Goal: Task Accomplishment & Management: Complete application form

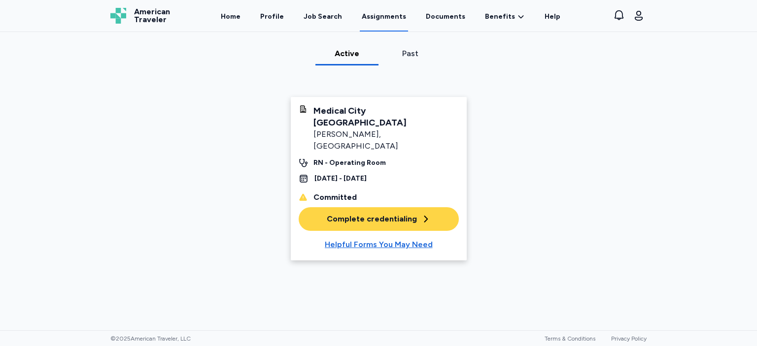
click at [397, 207] on button "Complete credentialing" at bounding box center [379, 219] width 160 height 24
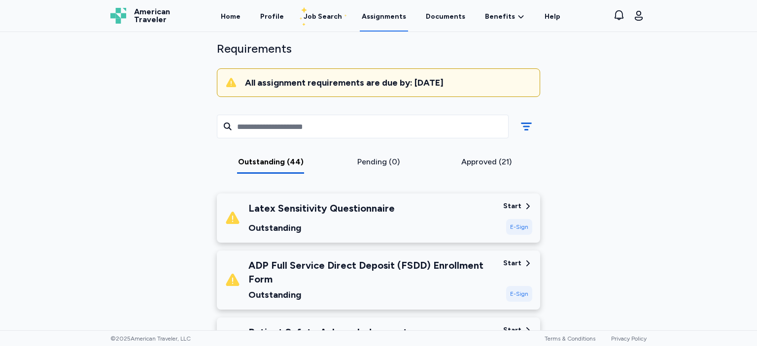
scroll to position [85, 0]
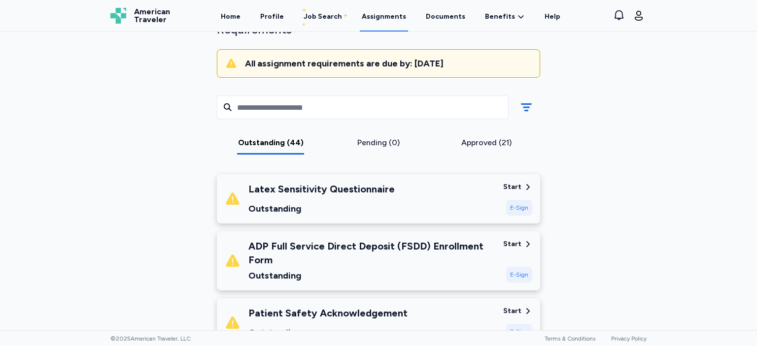
click at [524, 203] on div "E-Sign" at bounding box center [519, 208] width 26 height 16
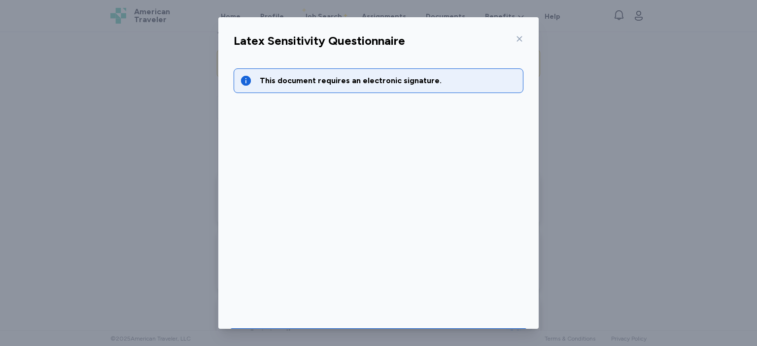
scroll to position [33, 0]
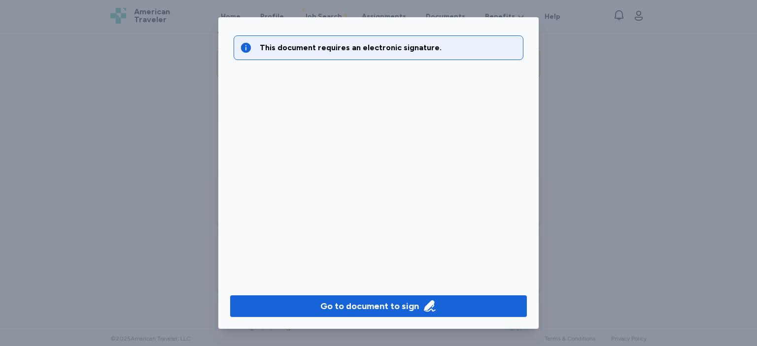
click at [436, 294] on div "Go to document to sign" at bounding box center [378, 306] width 320 height 45
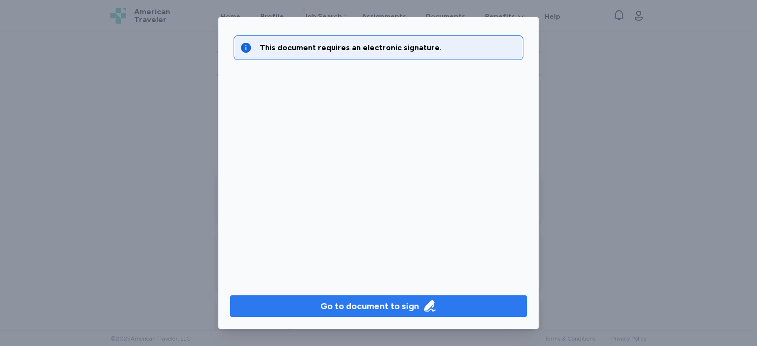
click at [431, 308] on icon "button" at bounding box center [430, 307] width 14 height 14
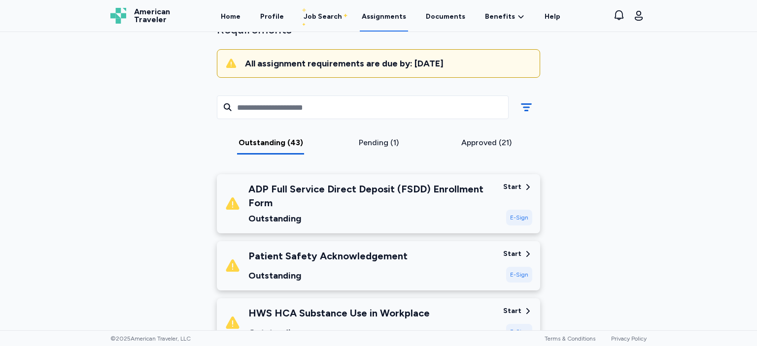
click at [525, 272] on div "E-Sign" at bounding box center [519, 275] width 26 height 16
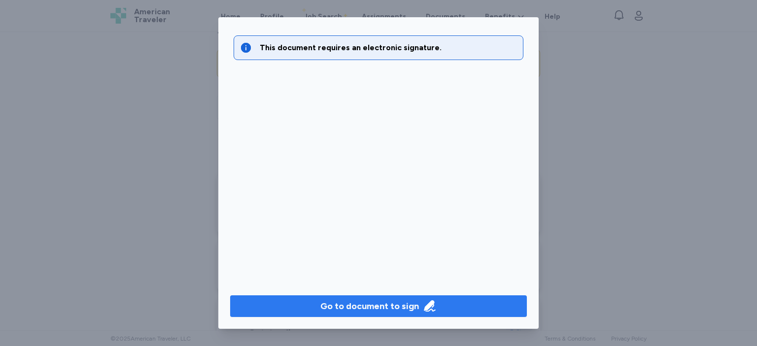
click at [452, 302] on span "Go to document to sign" at bounding box center [378, 307] width 281 height 14
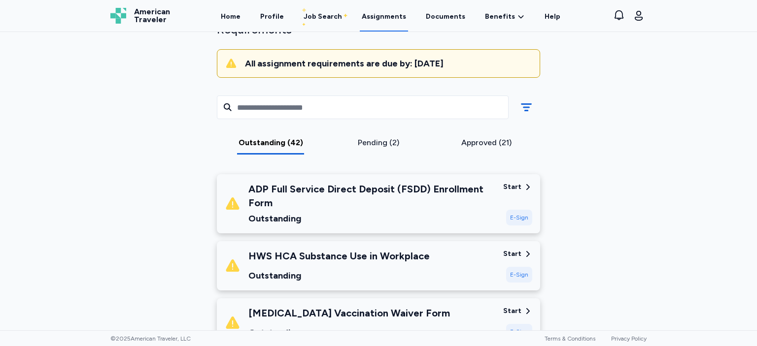
click at [527, 278] on div "E-Sign" at bounding box center [519, 275] width 26 height 16
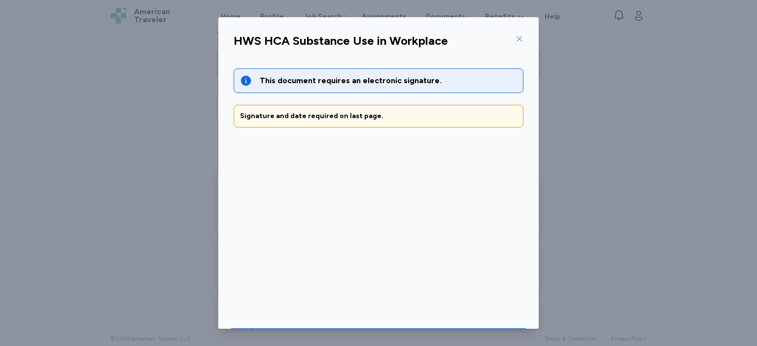
click at [529, 293] on div "This document requires an electronic signature. Signature and date required on …" at bounding box center [378, 184] width 305 height 254
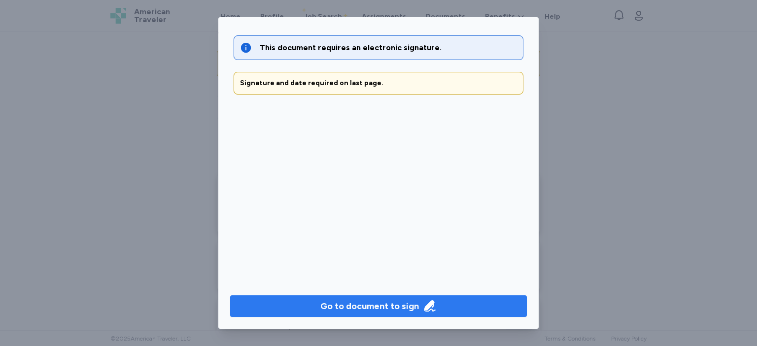
click at [456, 314] on button "Go to document to sign" at bounding box center [378, 307] width 297 height 22
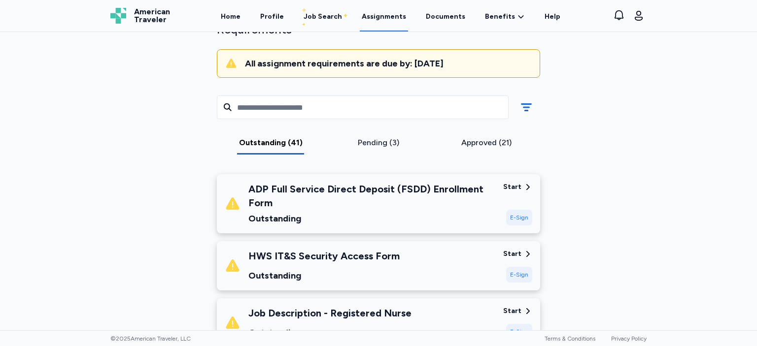
click at [516, 279] on div "E-Sign" at bounding box center [519, 275] width 26 height 16
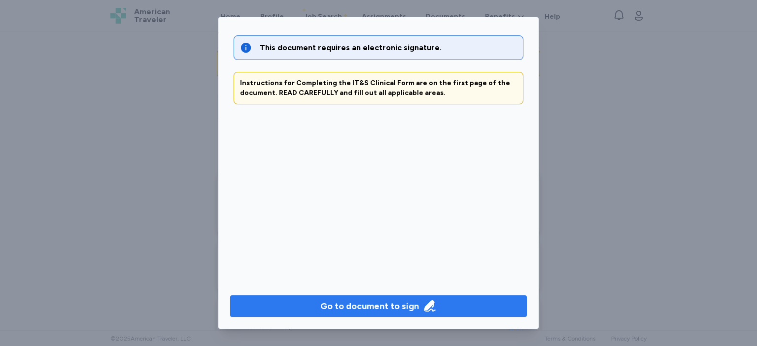
click at [369, 307] on div "Go to document to sign" at bounding box center [369, 307] width 99 height 14
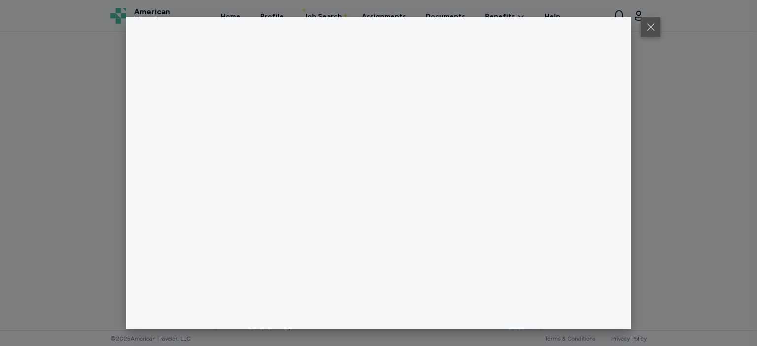
click at [656, 30] on button at bounding box center [650, 27] width 20 height 20
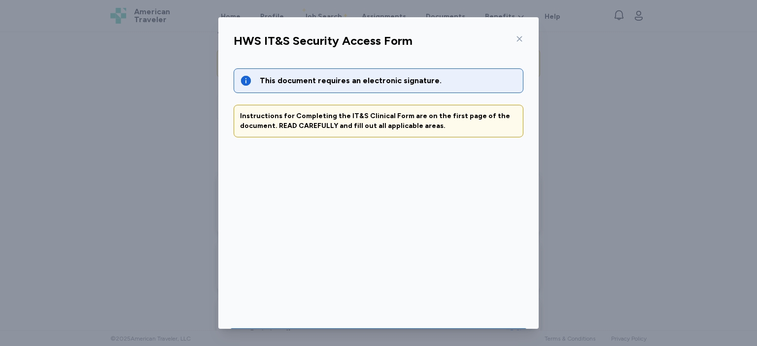
click at [519, 41] on icon at bounding box center [519, 39] width 8 height 8
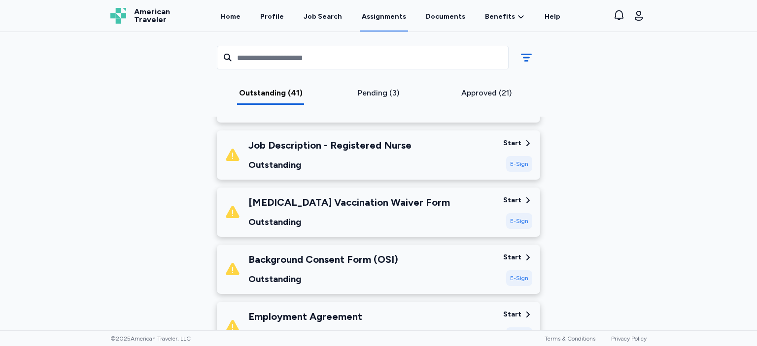
scroll to position [255, 0]
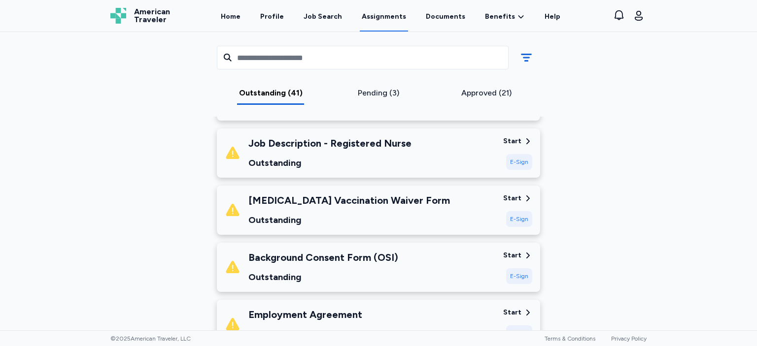
click at [515, 156] on div "E-Sign" at bounding box center [519, 162] width 26 height 16
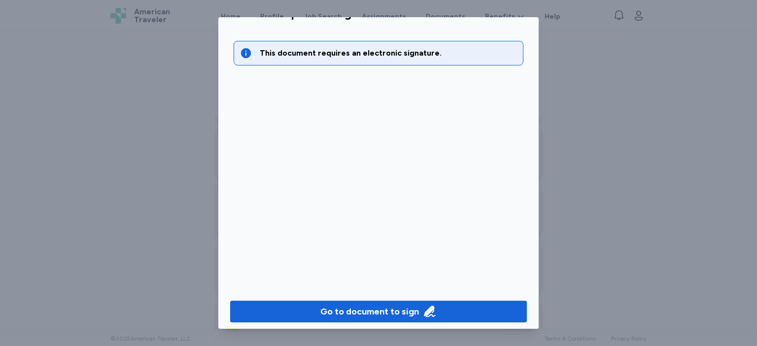
scroll to position [33, 0]
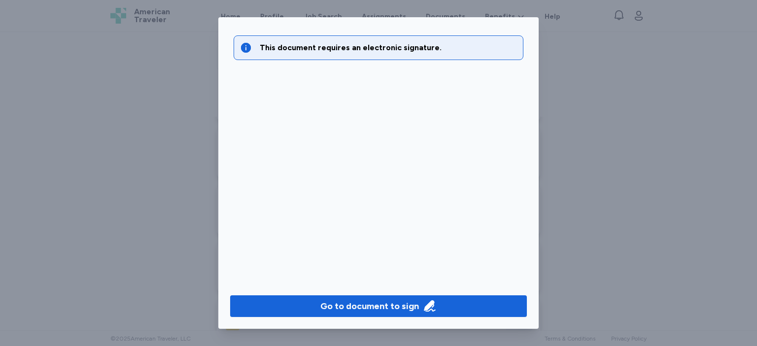
click at [472, 318] on div "Go to document to sign" at bounding box center [378, 306] width 320 height 45
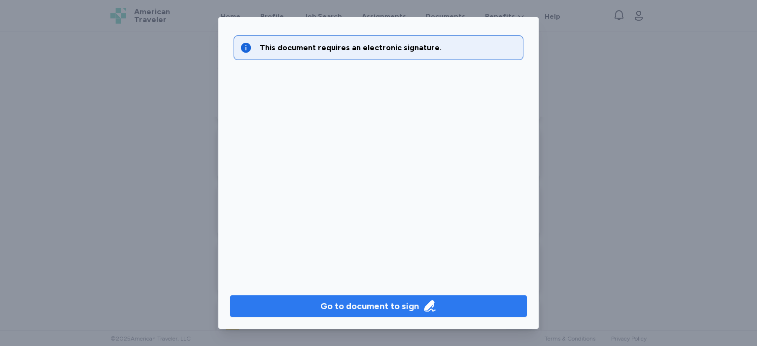
click at [472, 303] on span "Go to document to sign" at bounding box center [378, 307] width 281 height 14
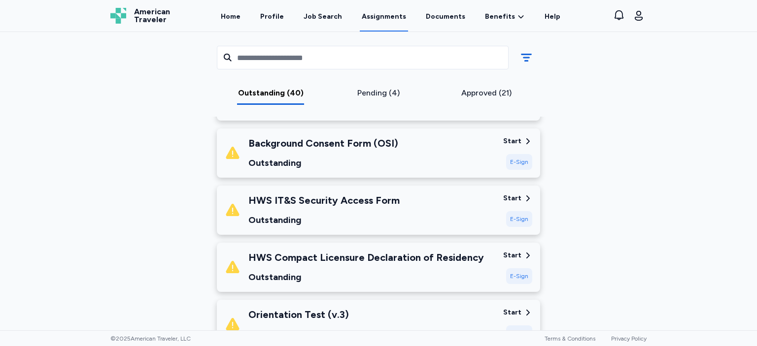
click at [523, 278] on div "E-Sign" at bounding box center [519, 276] width 26 height 16
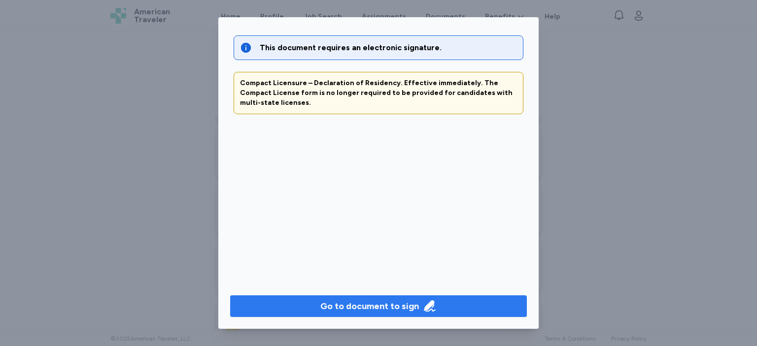
click at [451, 310] on span "Go to document to sign" at bounding box center [378, 307] width 281 height 14
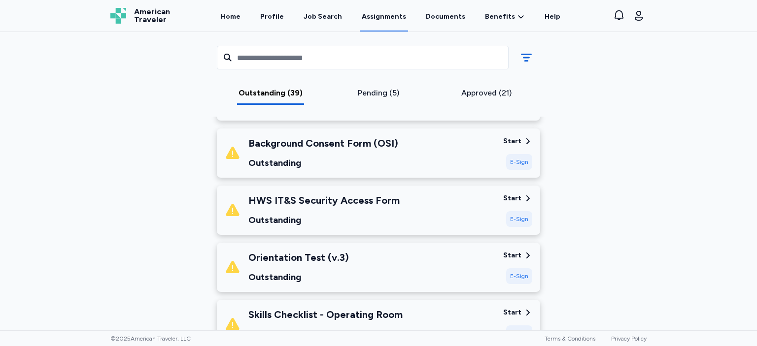
click at [517, 275] on div "E-Sign" at bounding box center [519, 276] width 26 height 16
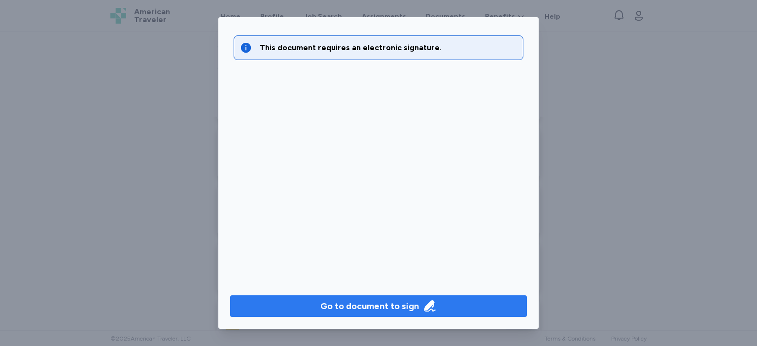
click at [486, 306] on span "Go to document to sign" at bounding box center [378, 307] width 281 height 14
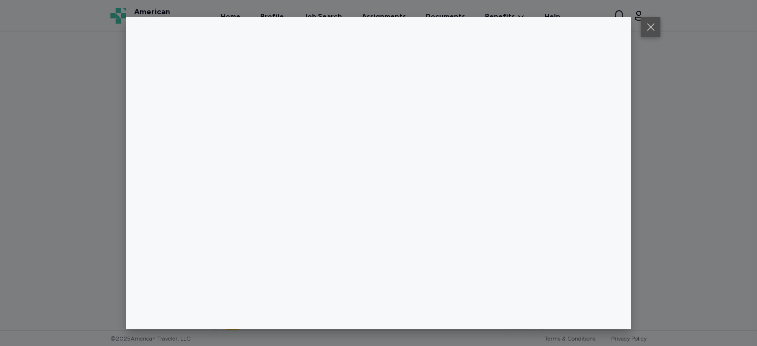
click at [646, 34] on button at bounding box center [650, 27] width 20 height 20
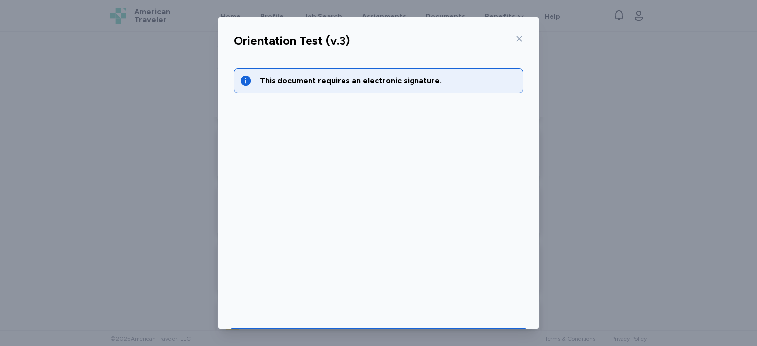
click at [523, 41] on icon at bounding box center [519, 39] width 8 height 8
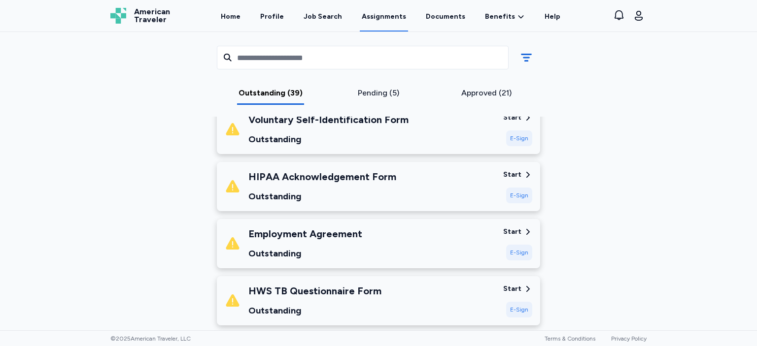
scroll to position [567, 0]
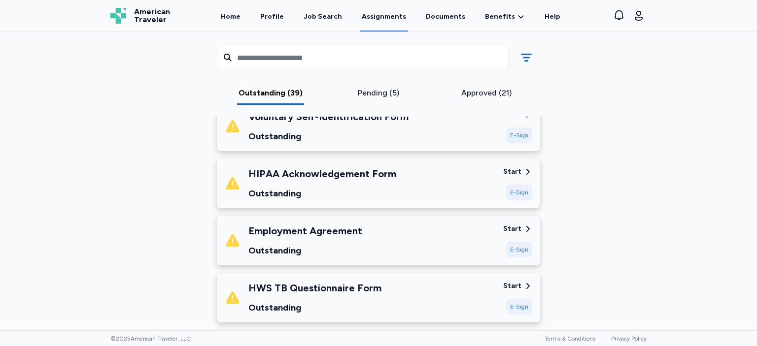
click at [515, 199] on div "E-Sign" at bounding box center [519, 193] width 26 height 16
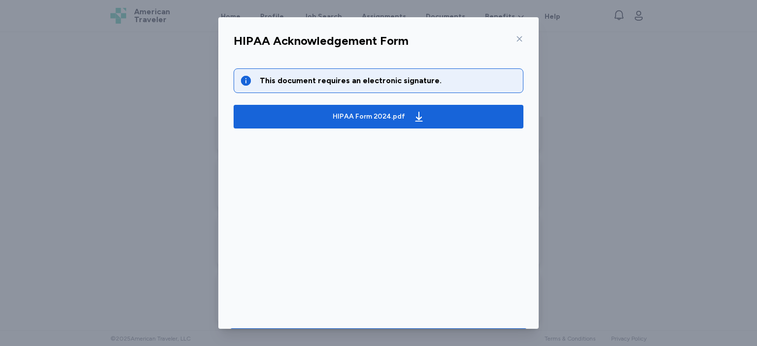
scroll to position [33, 0]
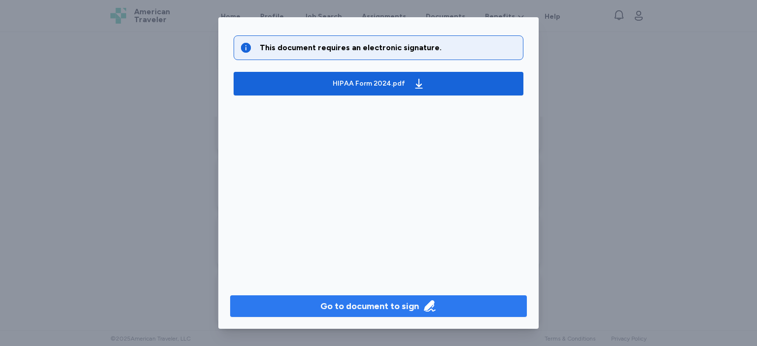
click at [483, 300] on span "Go to document to sign" at bounding box center [378, 307] width 281 height 14
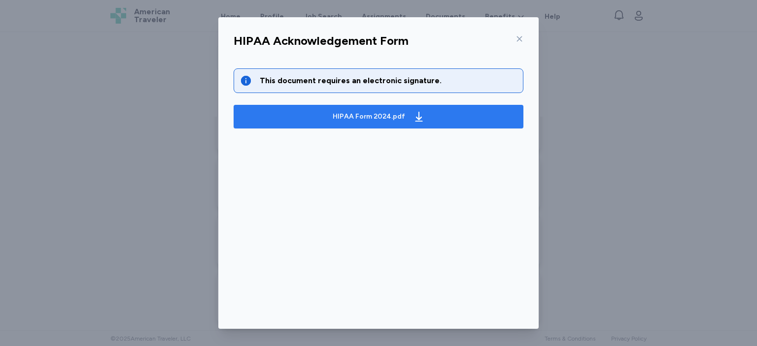
click at [470, 125] on button "HIPAA Form 2024.pdf" at bounding box center [378, 117] width 290 height 24
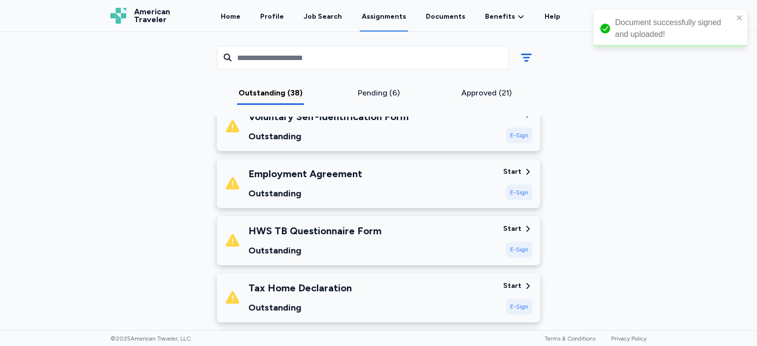
click at [518, 192] on div "E-Sign" at bounding box center [519, 193] width 26 height 16
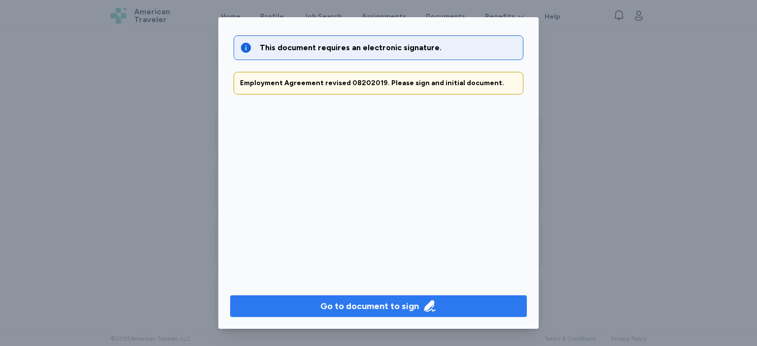
click at [453, 304] on span "Go to document to sign" at bounding box center [378, 307] width 281 height 14
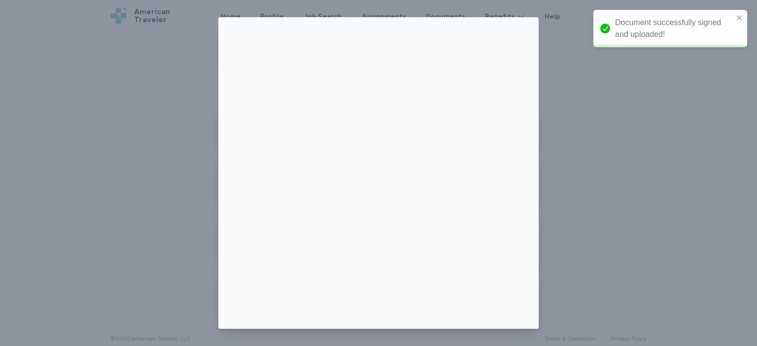
scroll to position [225, 0]
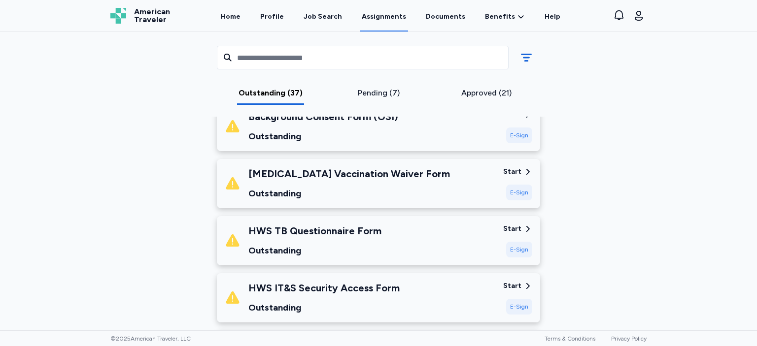
click at [524, 135] on div "E-Sign" at bounding box center [519, 136] width 26 height 16
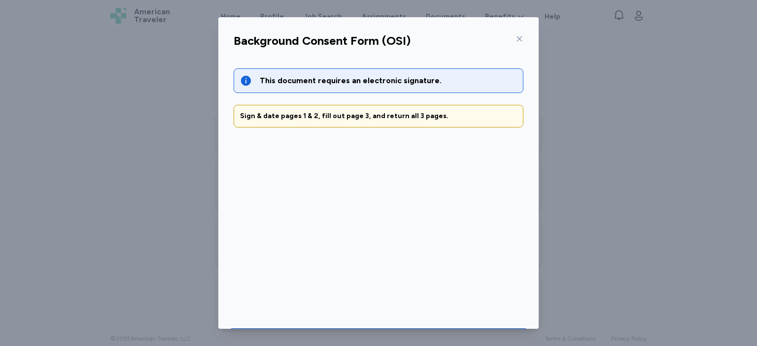
click at [519, 40] on icon at bounding box center [519, 38] width 5 height 5
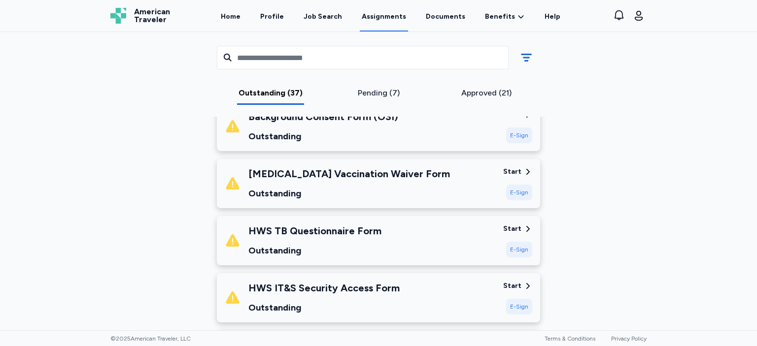
click at [512, 197] on div "E-Sign" at bounding box center [519, 193] width 26 height 16
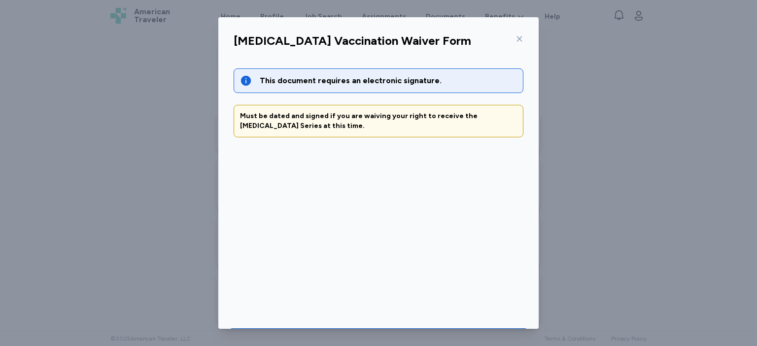
scroll to position [33, 0]
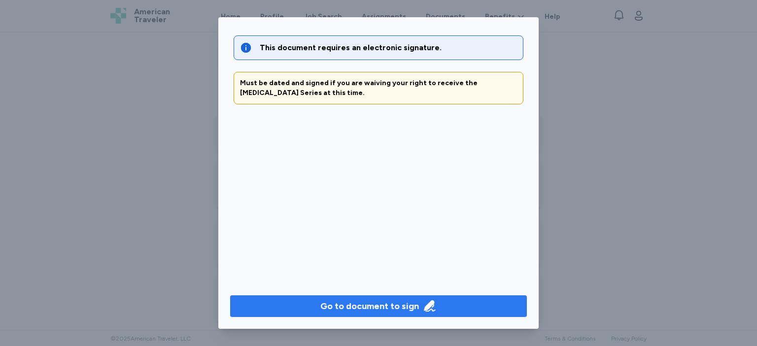
click at [478, 300] on span "Go to document to sign" at bounding box center [378, 307] width 281 height 14
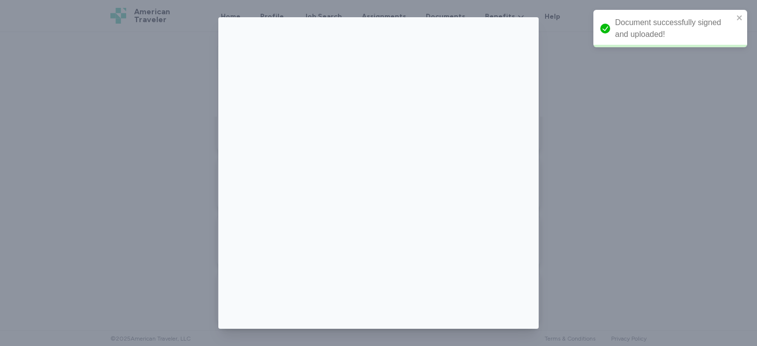
scroll to position [167, 0]
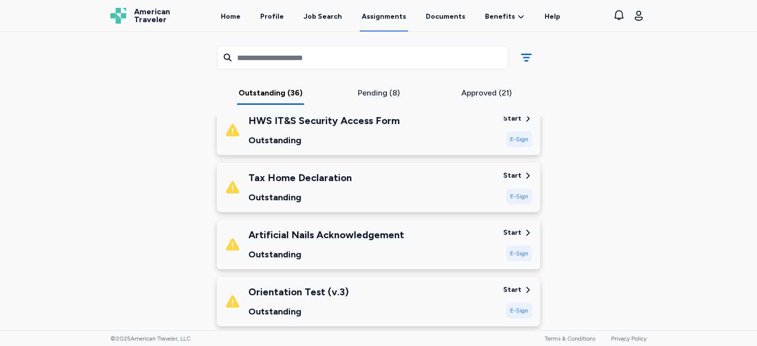
scroll to position [338, 0]
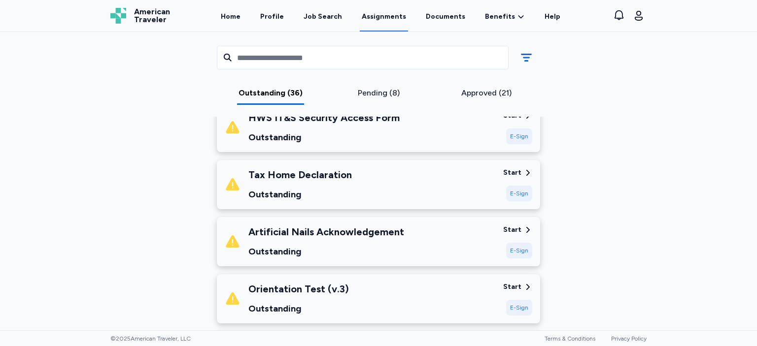
click at [528, 252] on div "E-Sign" at bounding box center [519, 251] width 26 height 16
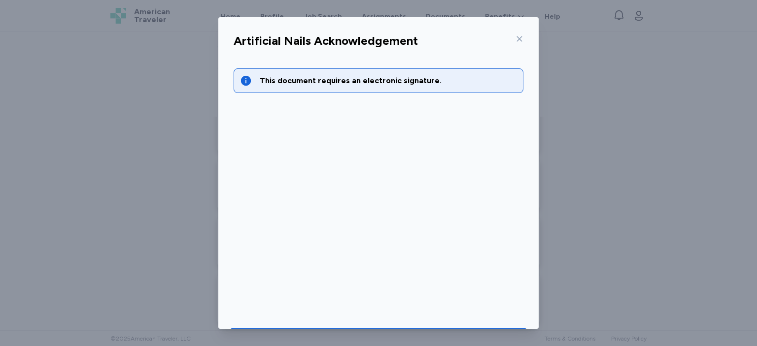
scroll to position [33, 0]
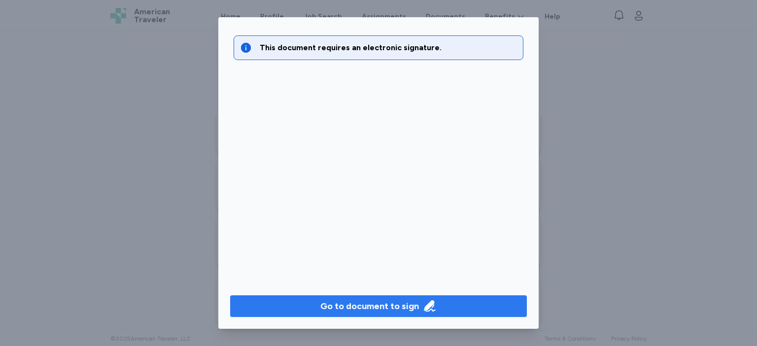
click at [416, 311] on div "Go to document to sign" at bounding box center [369, 307] width 99 height 14
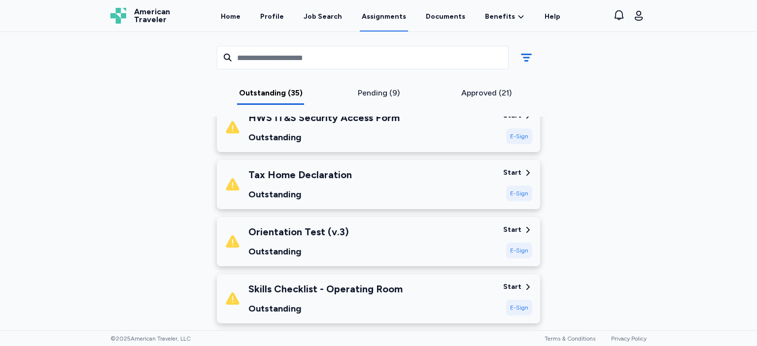
click at [517, 304] on div "E-Sign" at bounding box center [519, 308] width 26 height 16
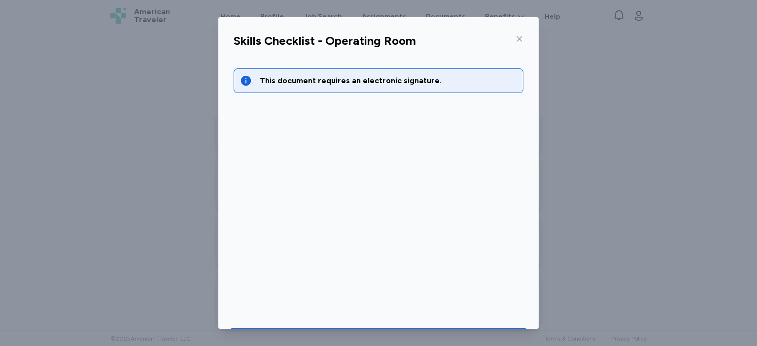
click at [540, 306] on div "Skills Checklist - Operating Room This document requires an electronic signatur…" at bounding box center [378, 173] width 757 height 346
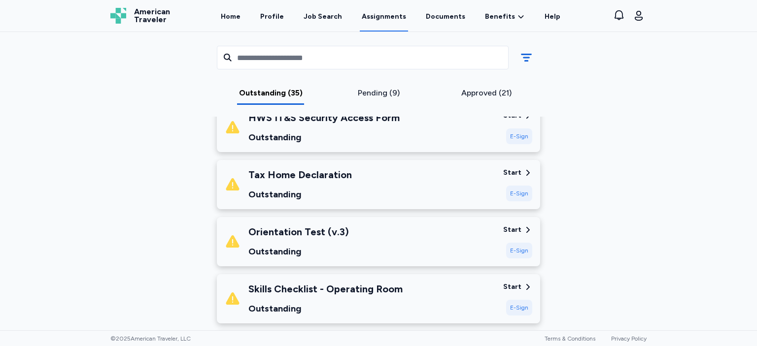
click at [523, 298] on div "Start E-Sign" at bounding box center [517, 298] width 29 height 33
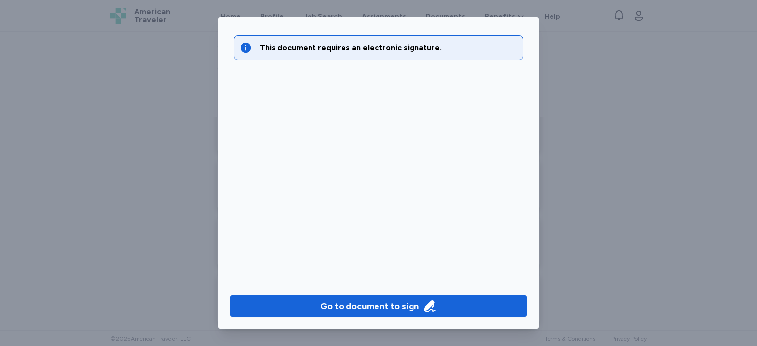
click at [492, 295] on div "Go to document to sign" at bounding box center [378, 306] width 320 height 45
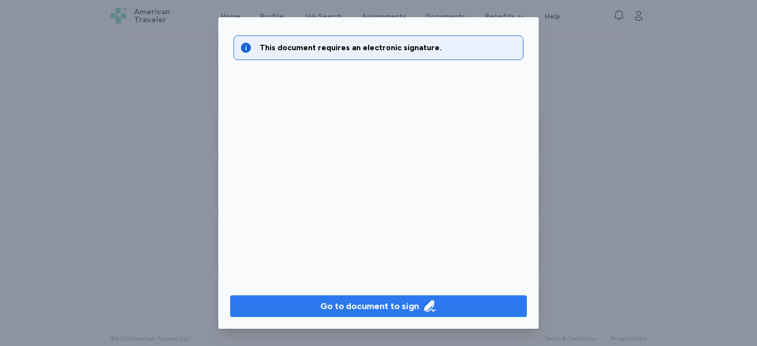
click at [491, 305] on span "Go to document to sign" at bounding box center [378, 307] width 281 height 14
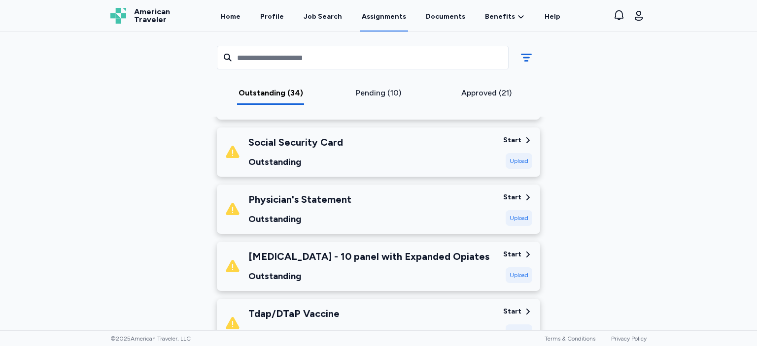
scroll to position [1179, 0]
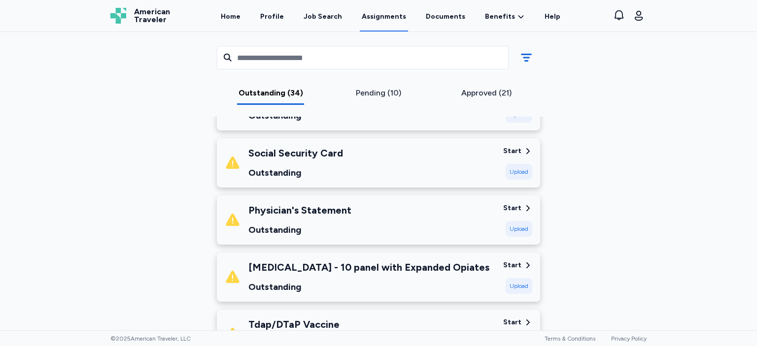
click at [484, 230] on div "Physician's Statement Outstanding" at bounding box center [360, 219] width 270 height 33
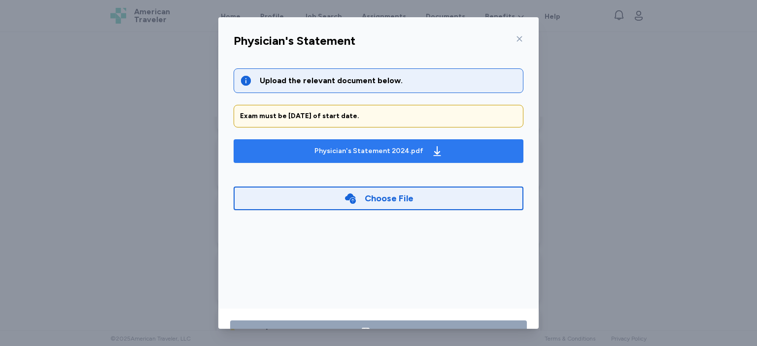
click at [441, 161] on button "Physician's Statement 2024.pdf" at bounding box center [378, 151] width 290 height 24
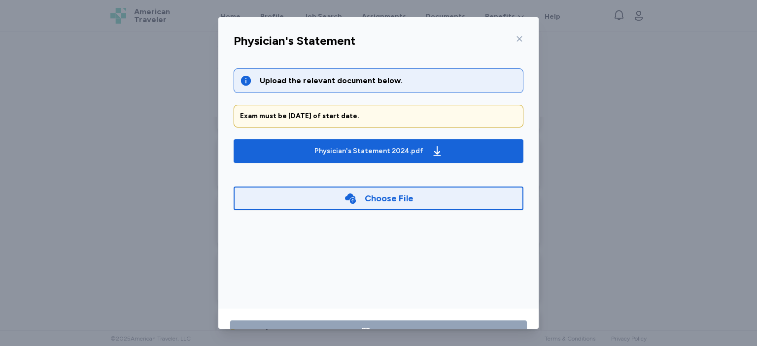
click at [520, 38] on icon at bounding box center [519, 39] width 8 height 8
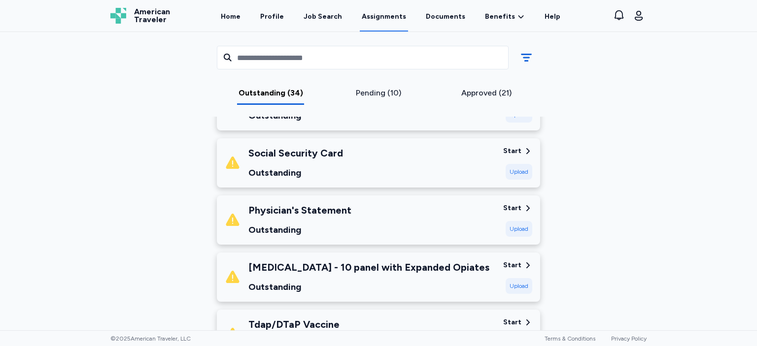
click at [593, 147] on div "Medical City [GEOGRAPHIC_DATA] [DATE] - [DATE] Requirements All assignment requ…" at bounding box center [378, 156] width 552 height 2561
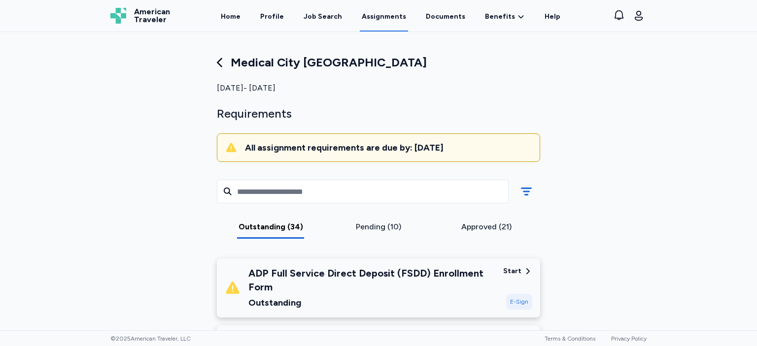
scroll to position [0, 0]
